Goal: Information Seeking & Learning: Understand process/instructions

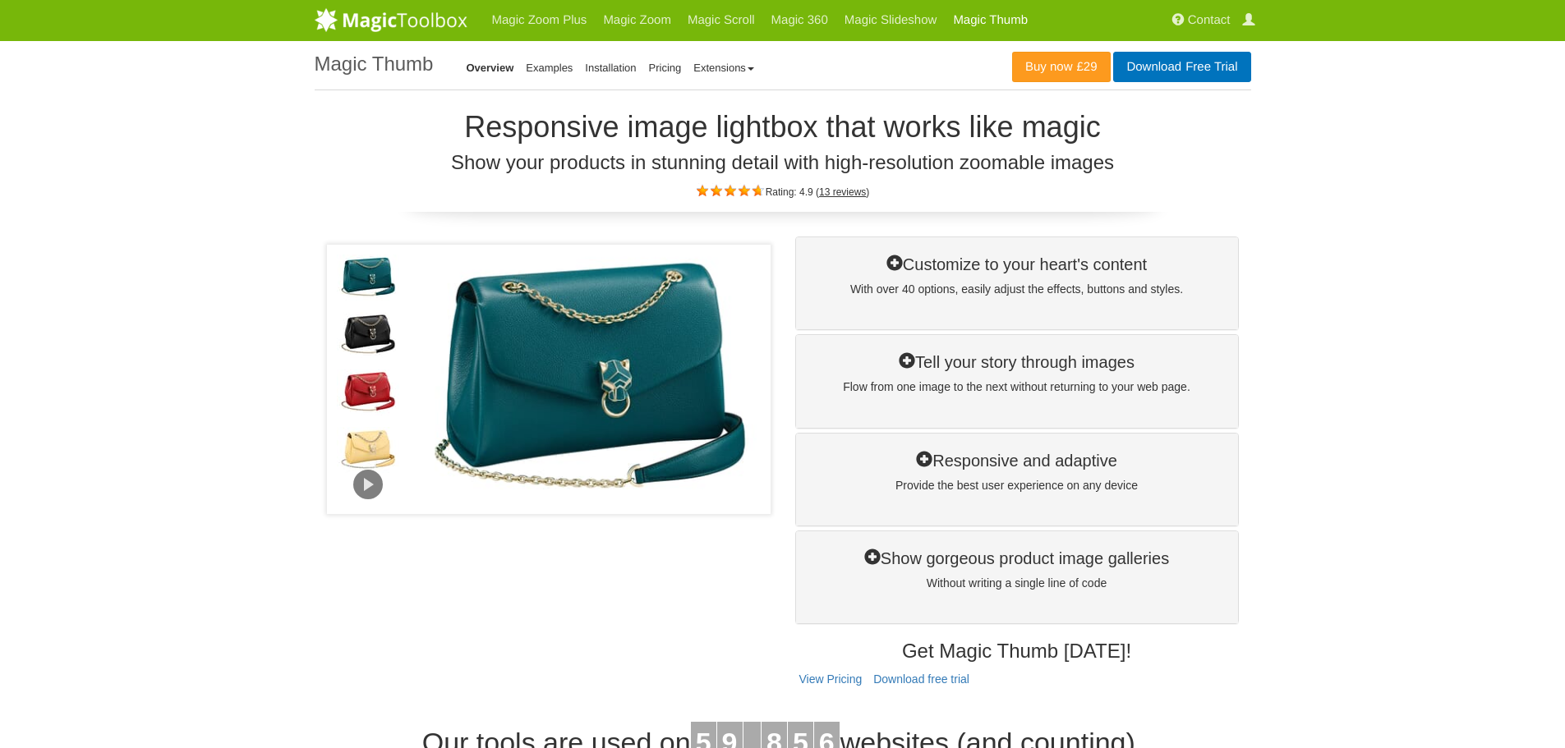
drag, startPoint x: 593, startPoint y: 64, endPoint x: 634, endPoint y: 80, distance: 44.2
click at [593, 64] on link "Installation" at bounding box center [610, 68] width 51 height 12
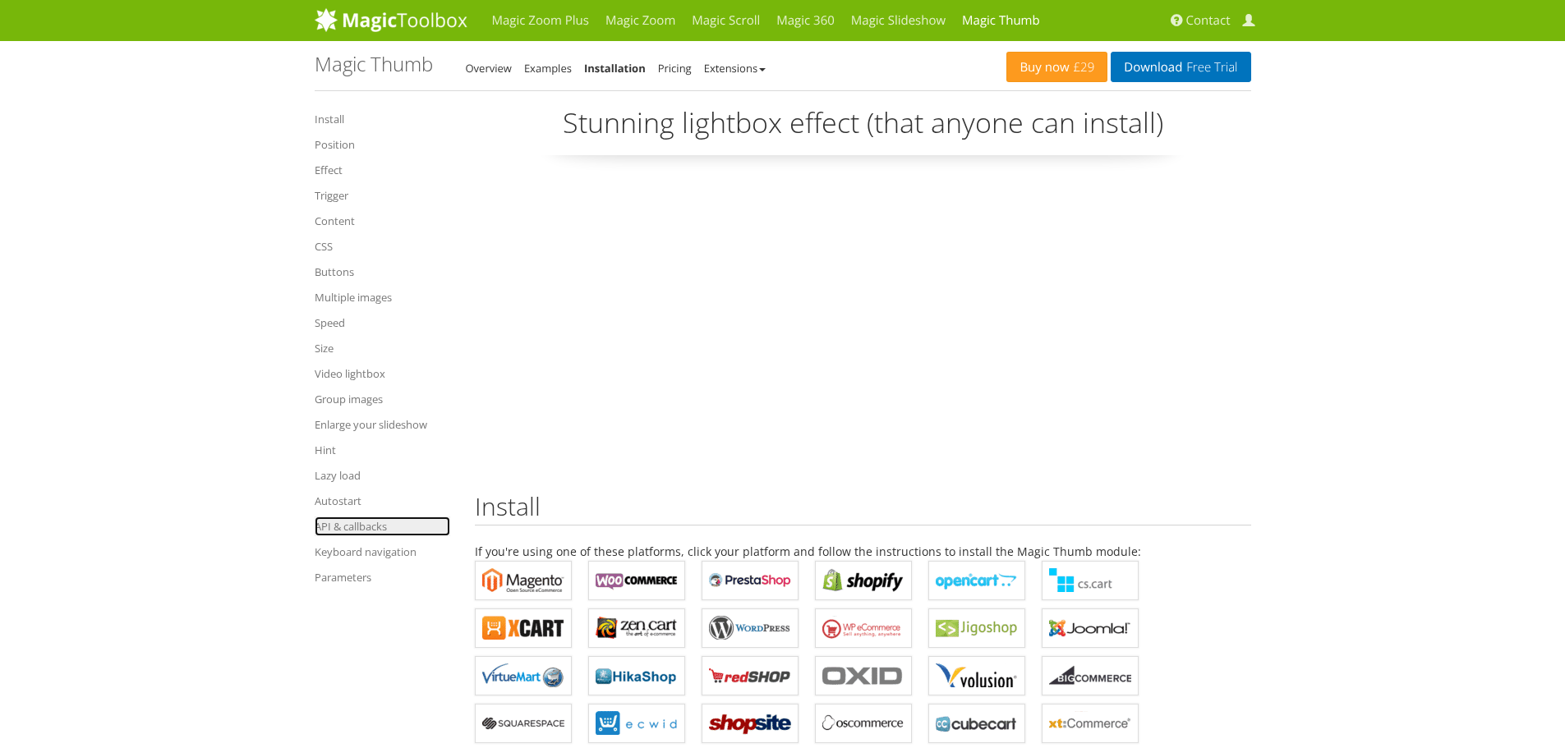
click at [347, 522] on link "API & callbacks" at bounding box center [383, 527] width 136 height 20
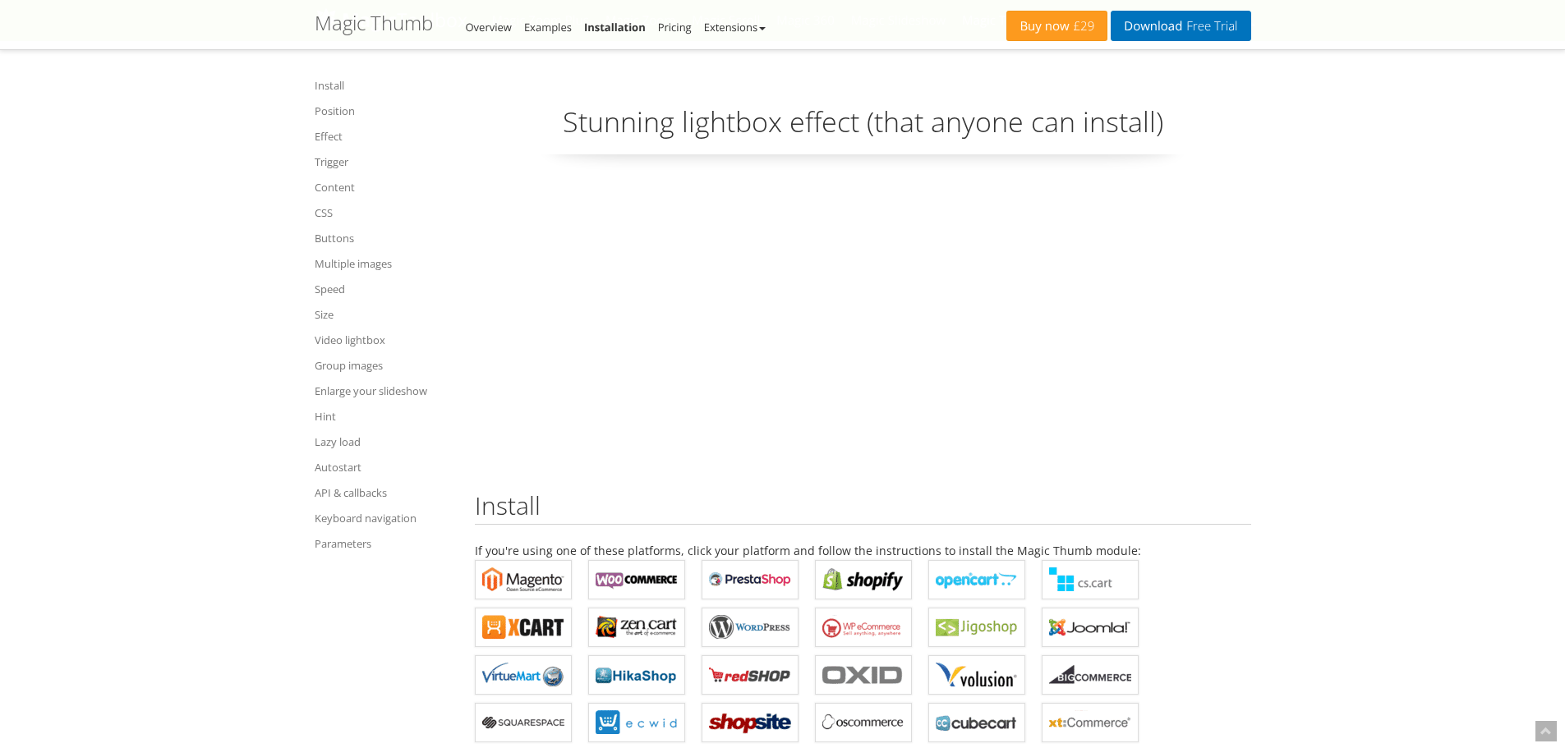
scroll to position [15893, 0]
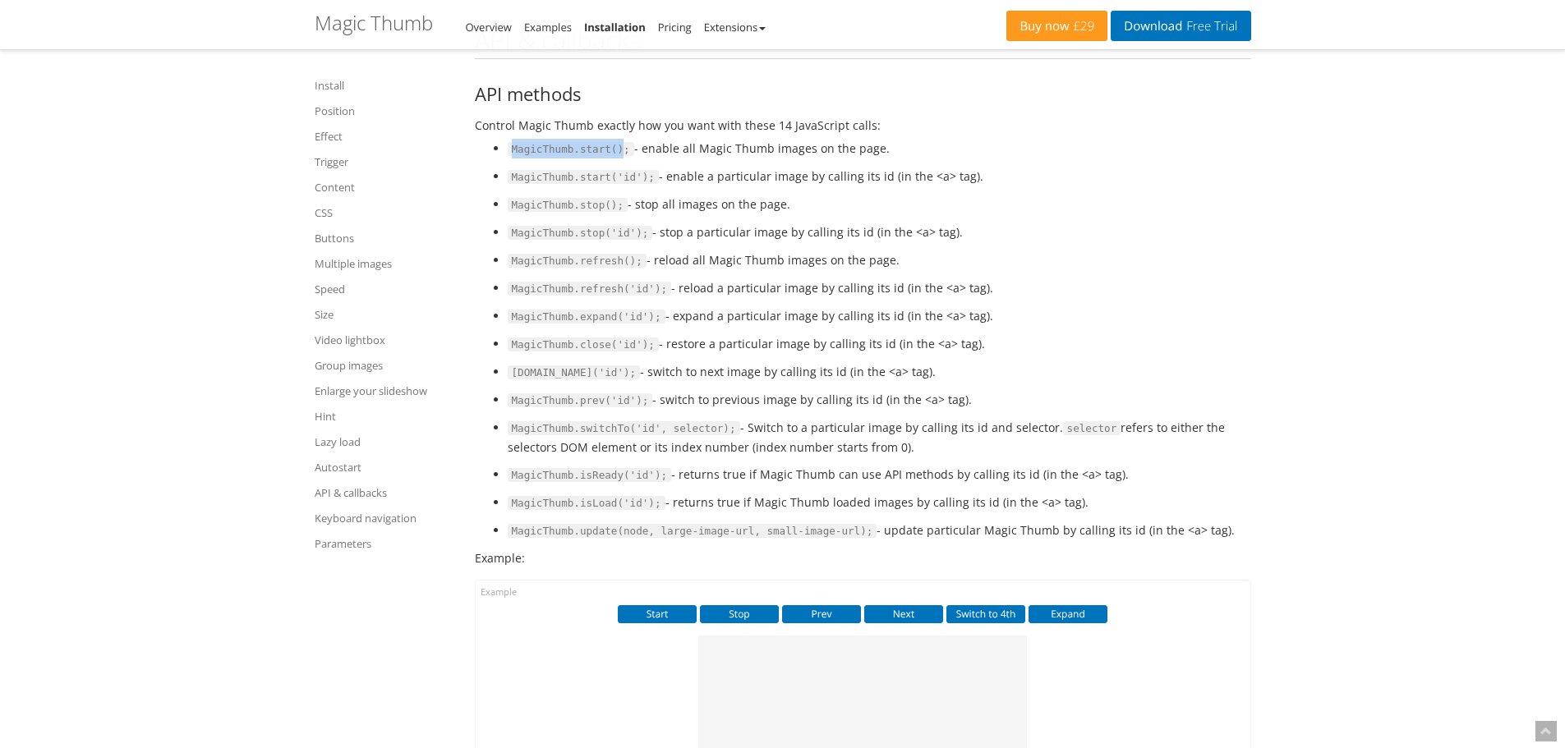
drag, startPoint x: 511, startPoint y: 195, endPoint x: 613, endPoint y: 195, distance: 101.8
click at [613, 157] on span "MagicThumb.start();" at bounding box center [571, 149] width 126 height 15
copy span "MagicThumb.start()"
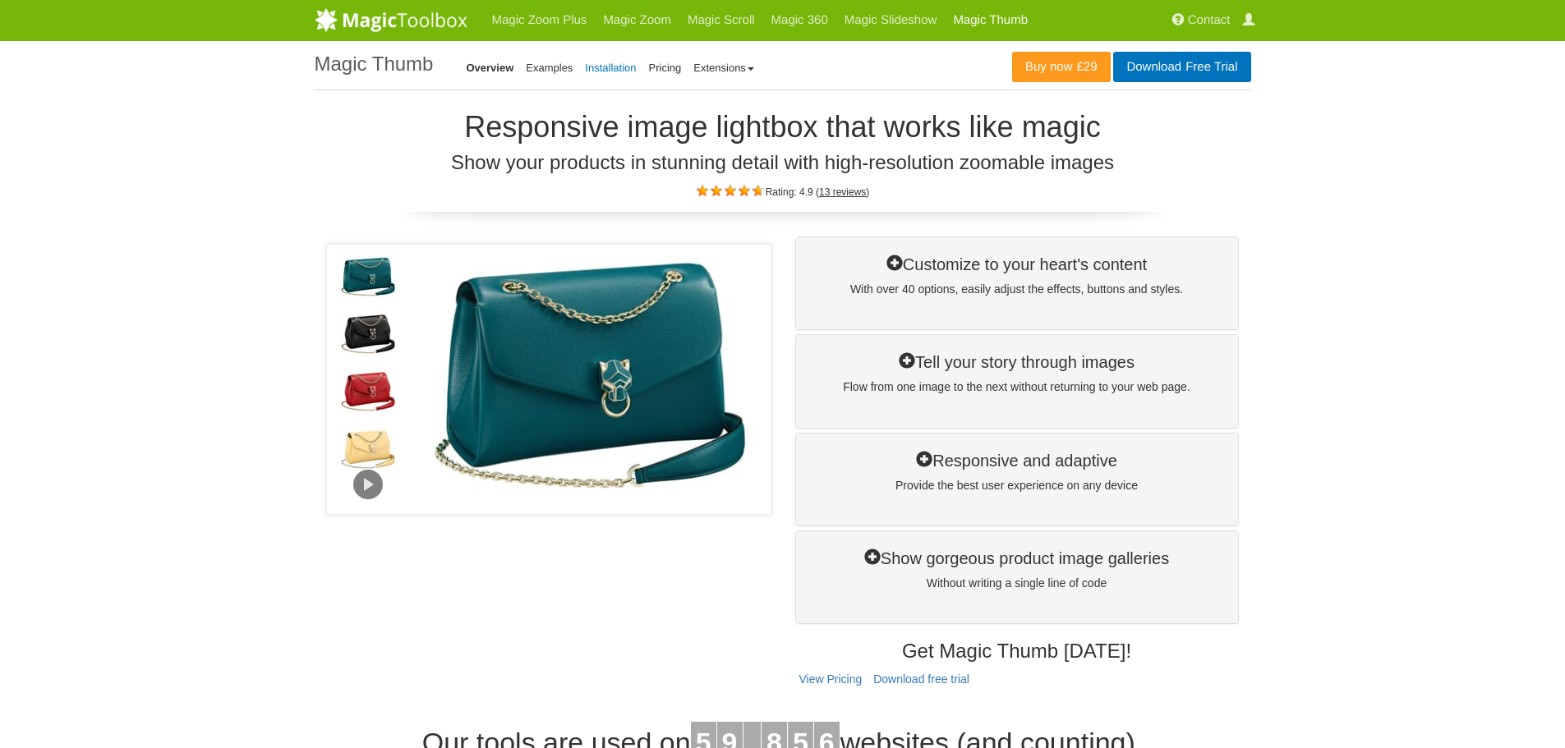
click at [616, 71] on link "Installation" at bounding box center [610, 68] width 51 height 12
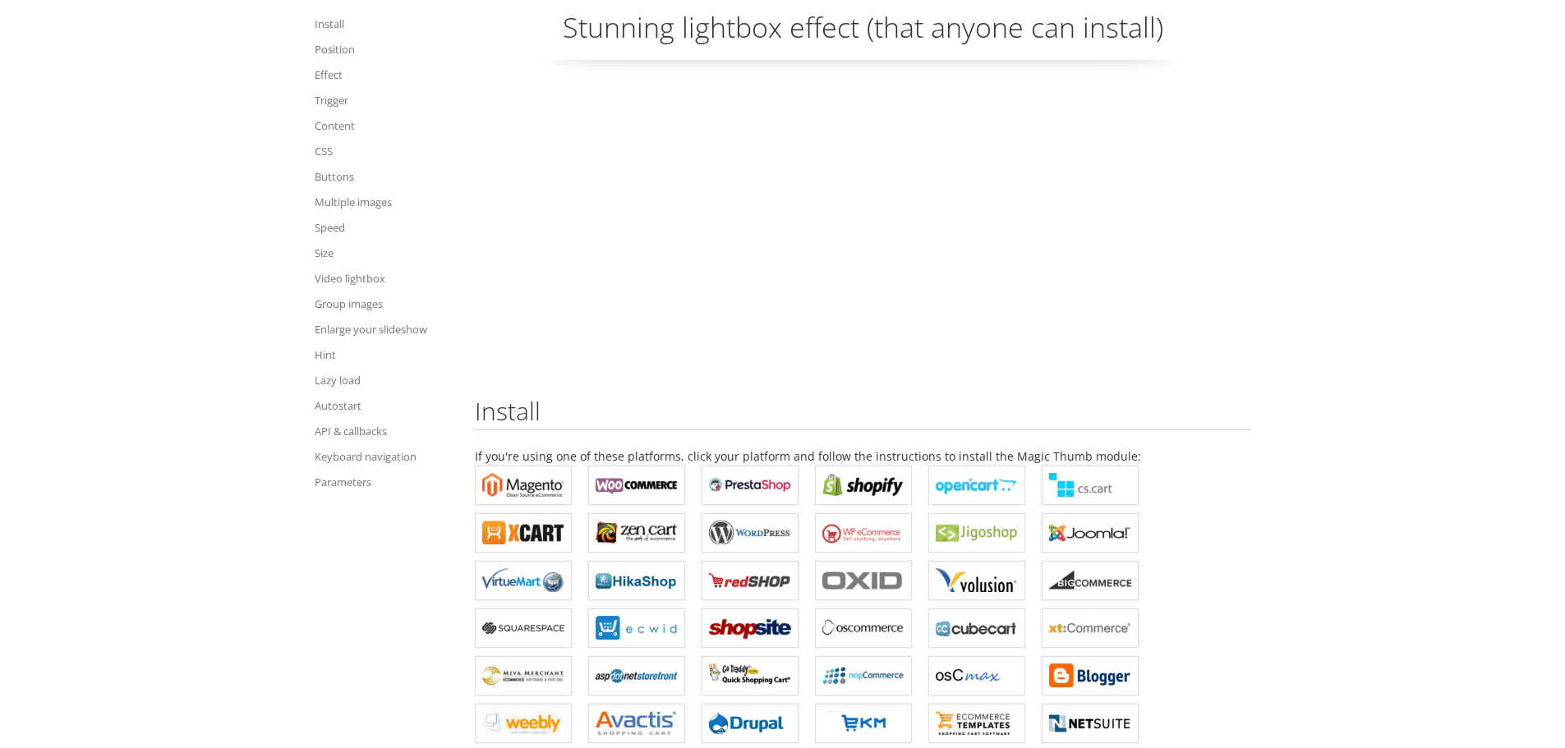
scroll to position [164, 0]
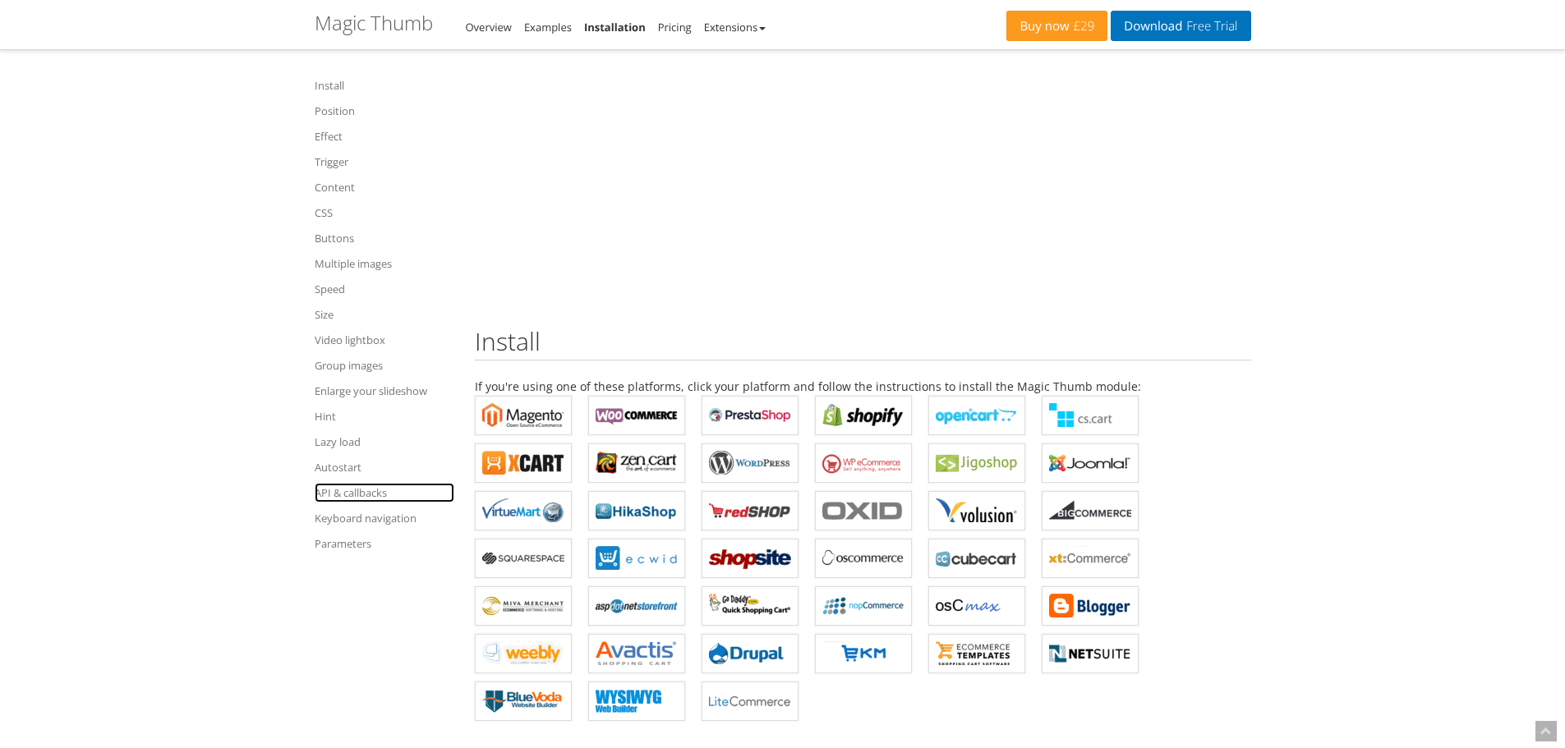
click at [341, 492] on link "API & callbacks" at bounding box center [385, 493] width 140 height 20
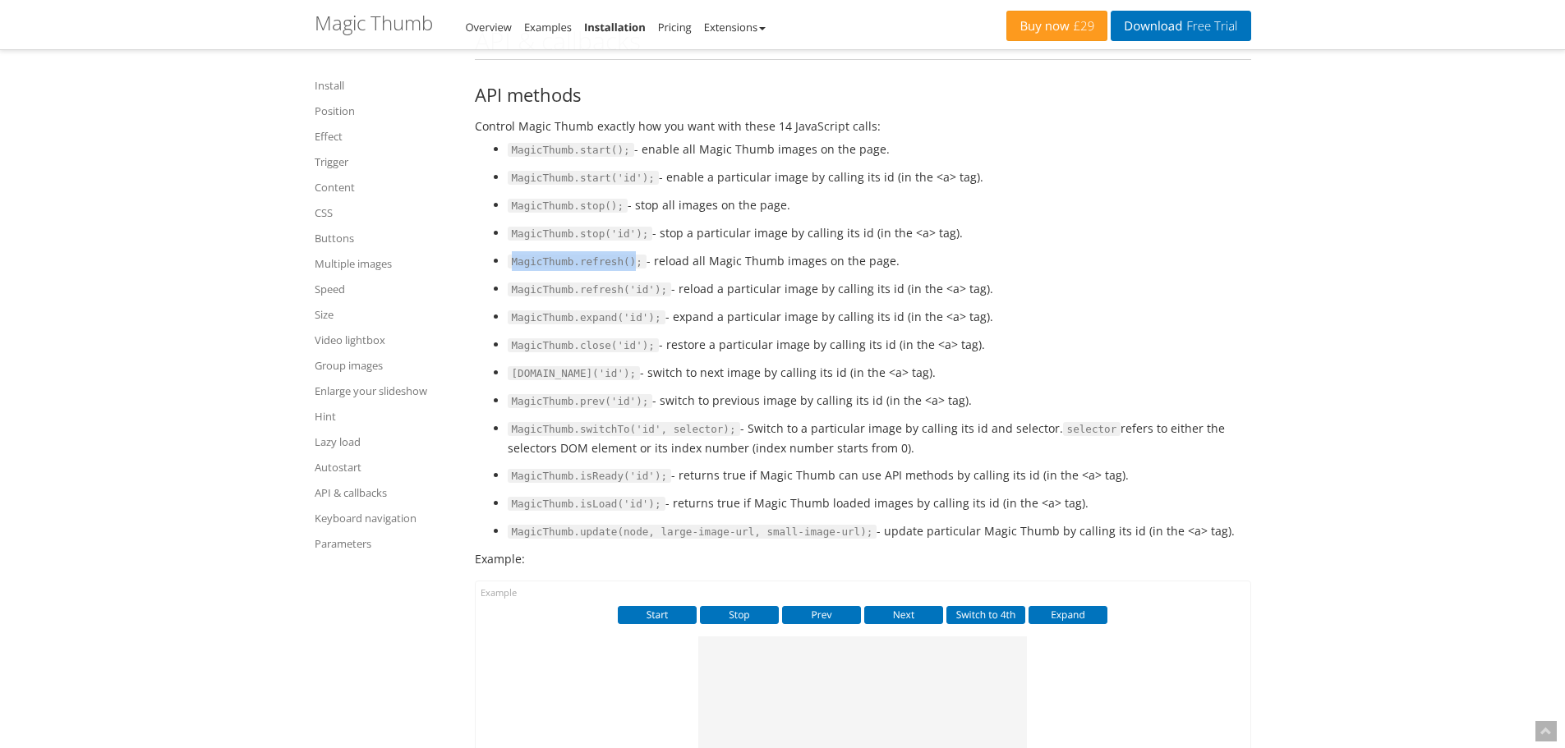
drag, startPoint x: 512, startPoint y: 302, endPoint x: 793, endPoint y: 372, distance: 290.2
click at [626, 269] on span "MagicThumb.refresh();" at bounding box center [577, 262] width 139 height 15
copy span "MagicThumb.refresh()"
